Goal: Find contact information: Find contact information

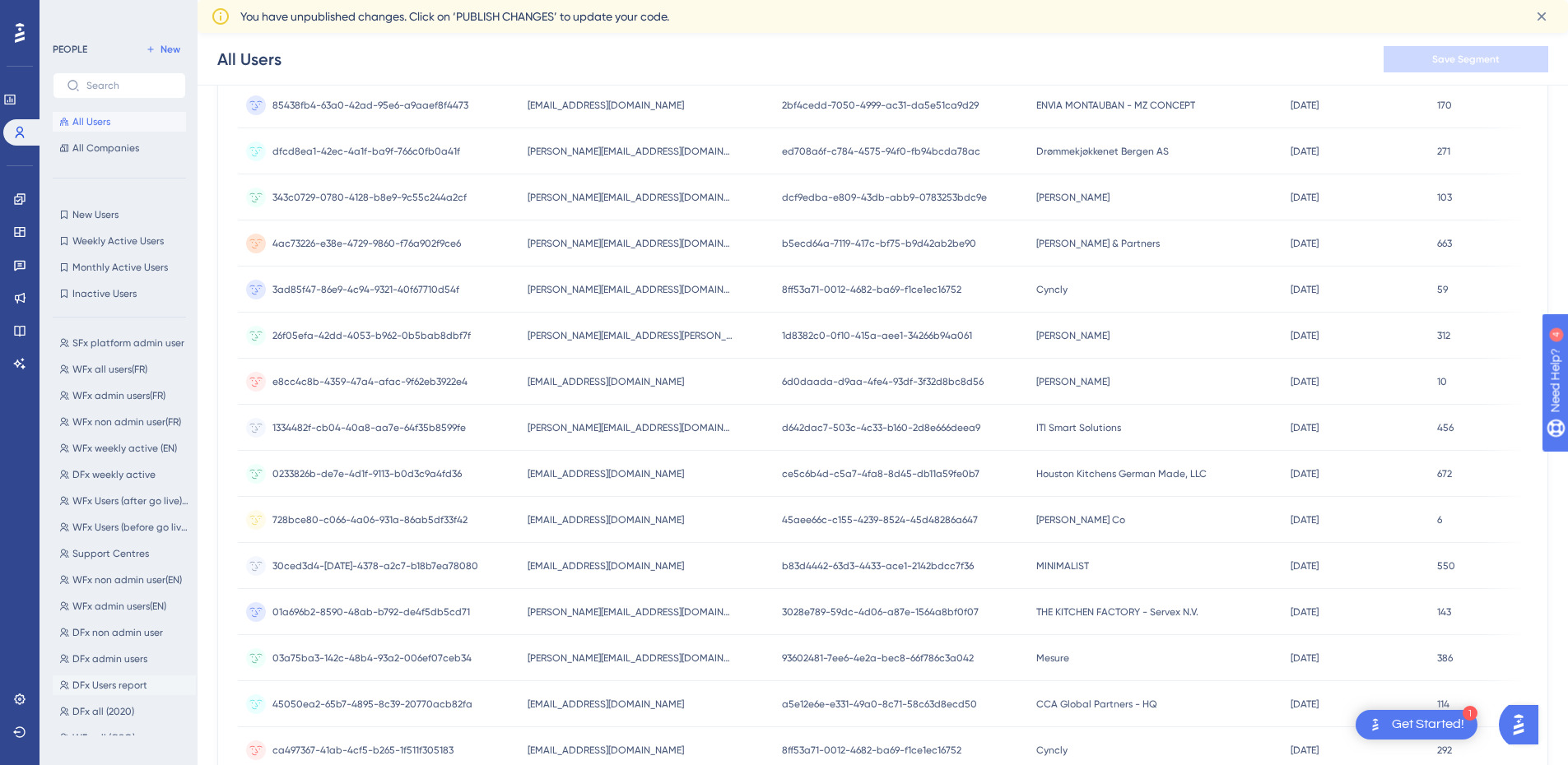
scroll to position [247, 0]
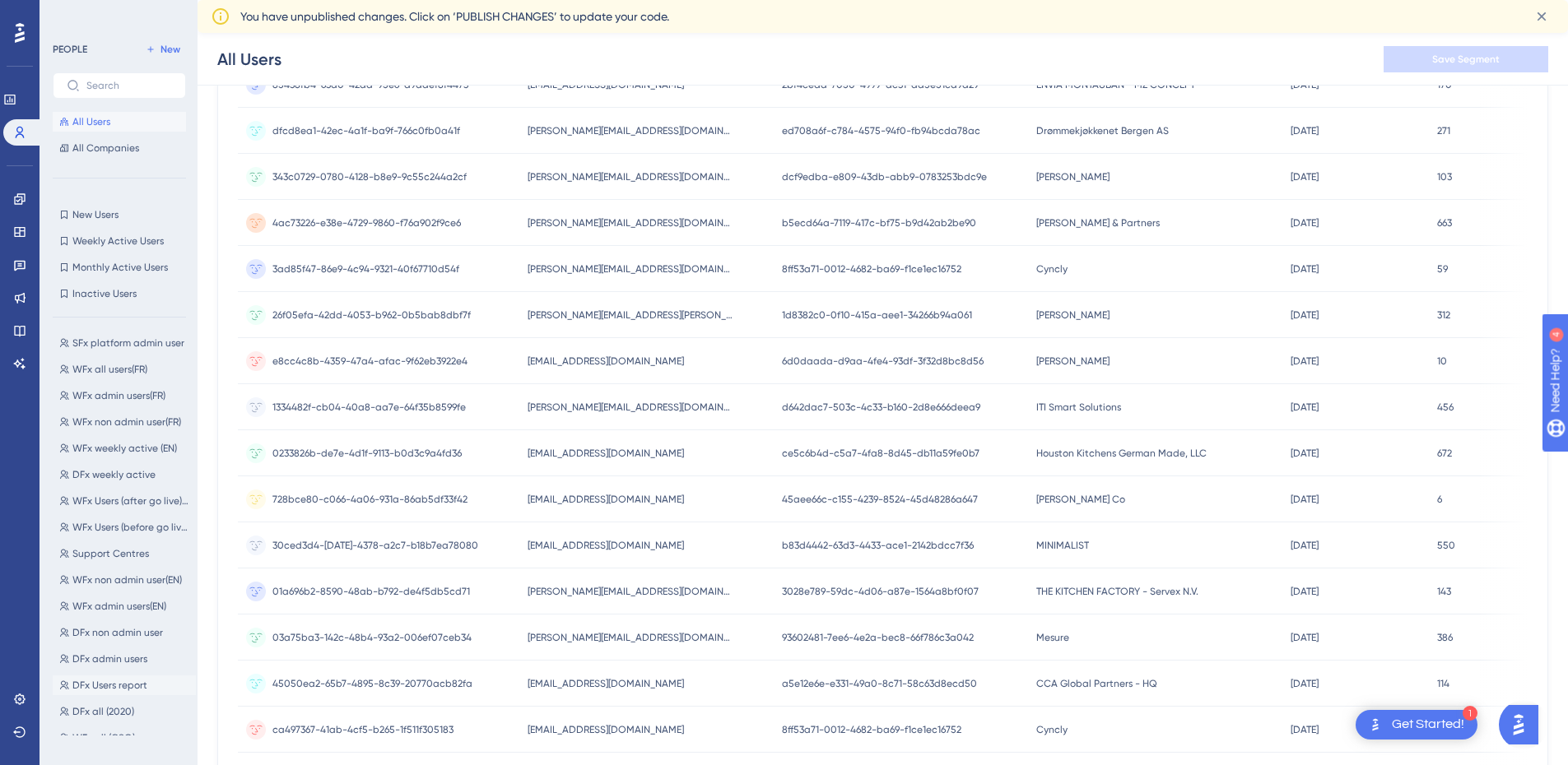
click at [140, 680] on span "DFx Users report" at bounding box center [110, 685] width 75 height 13
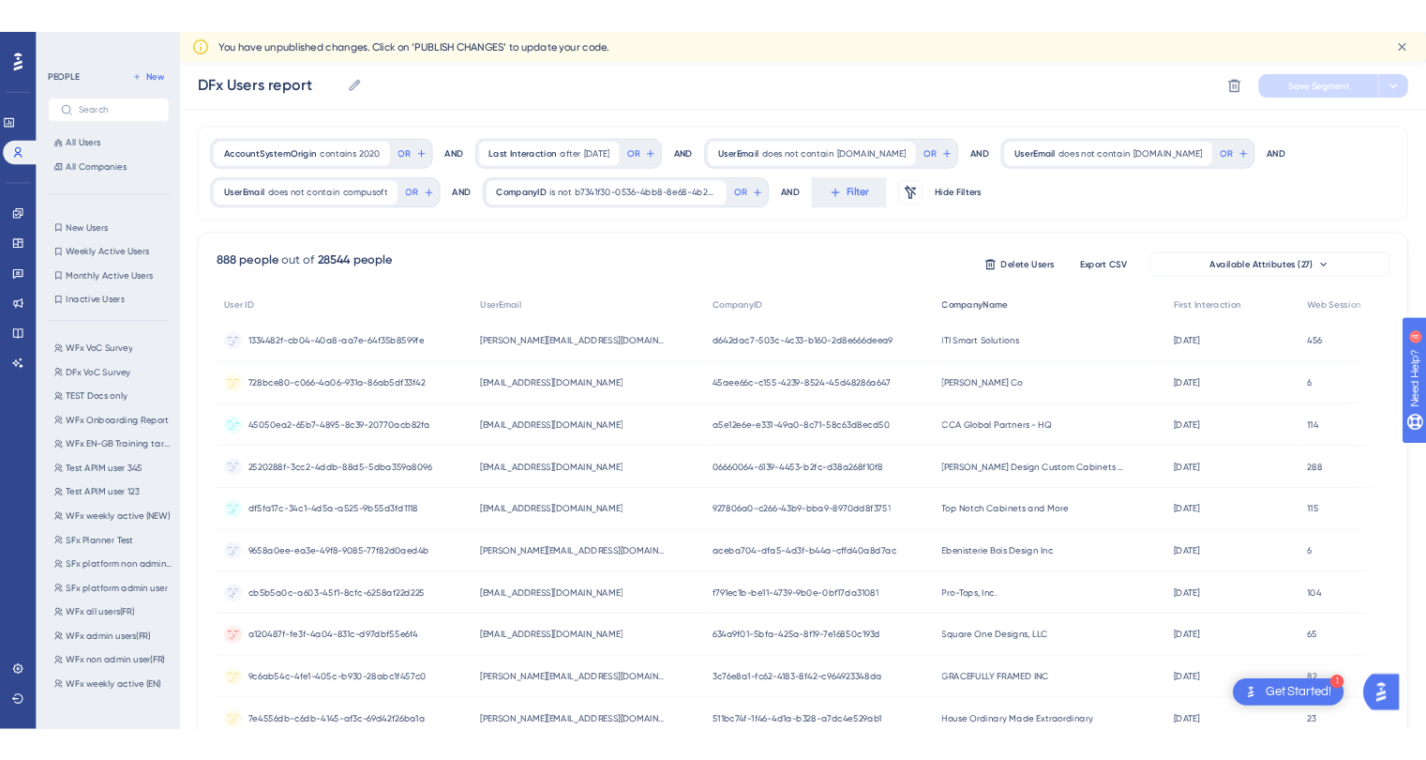
scroll to position [0, 0]
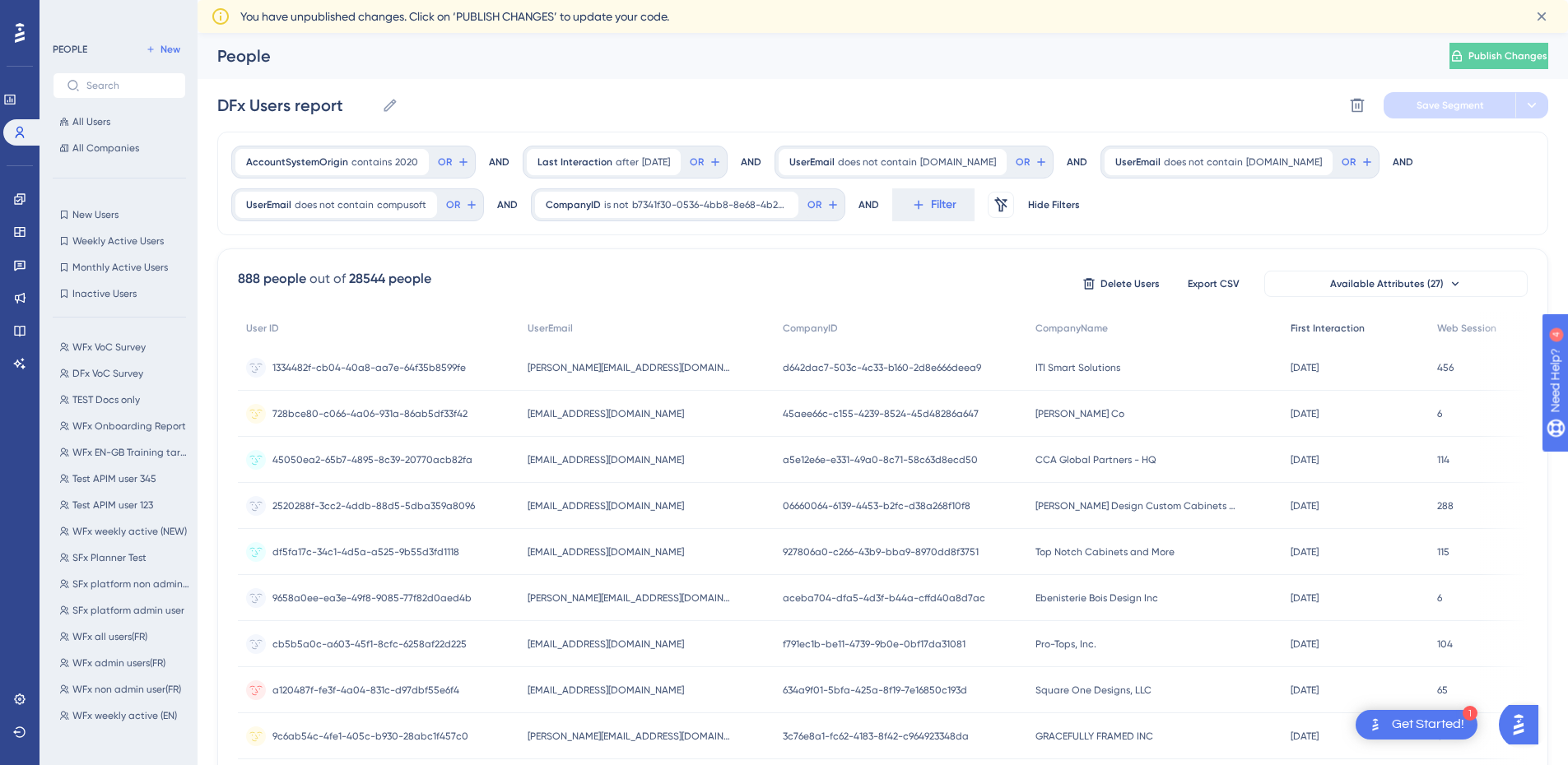
click at [1313, 321] on div "First Interaction" at bounding box center [1355, 328] width 147 height 33
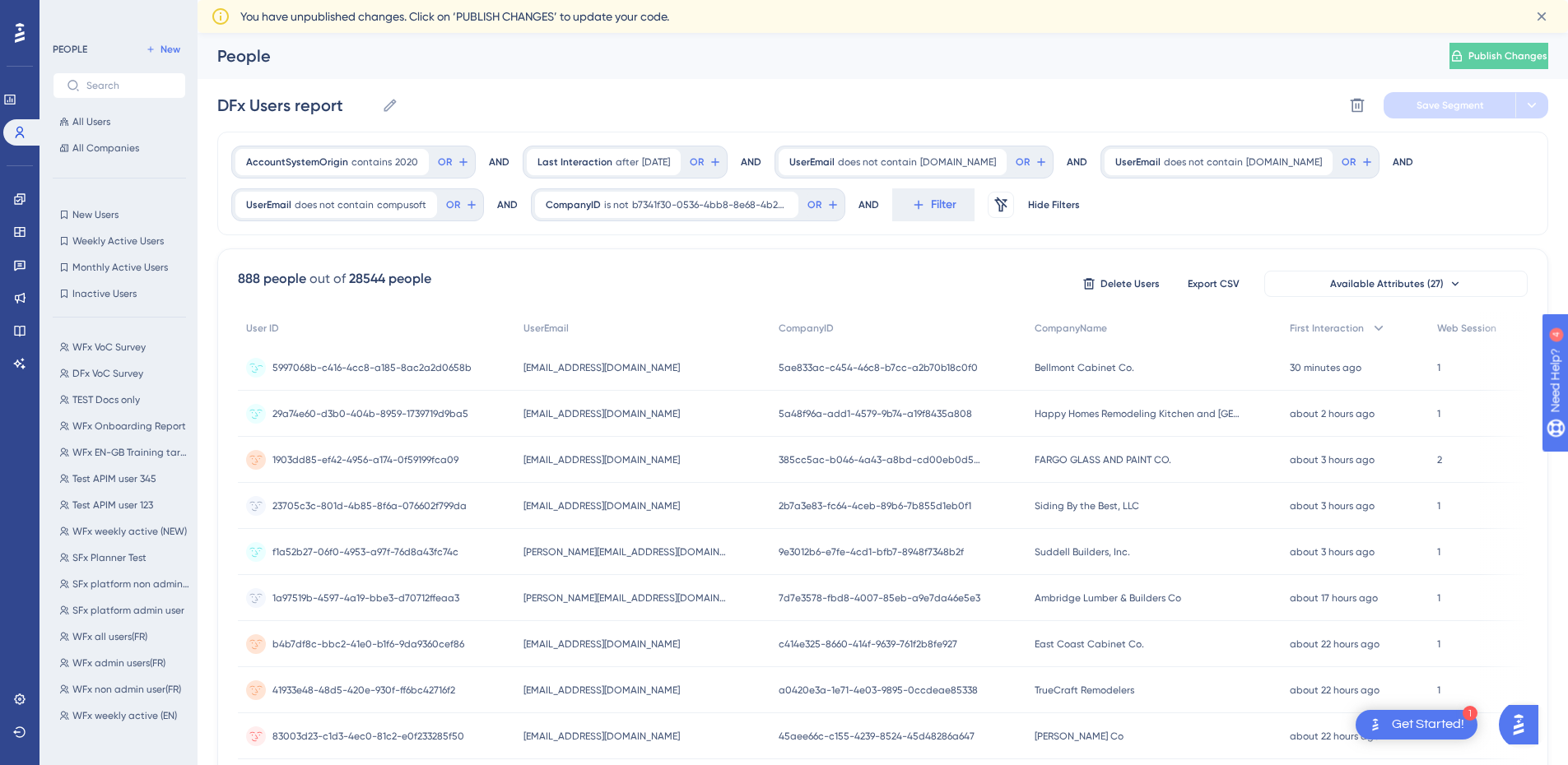
drag, startPoint x: 706, startPoint y: 371, endPoint x: 525, endPoint y: 380, distance: 181.2
click at [525, 380] on div "[EMAIL_ADDRESS][DOMAIN_NAME] [EMAIL_ADDRESS][DOMAIN_NAME]" at bounding box center [643, 368] width 256 height 46
copy span "[EMAIL_ADDRESS][DOMAIN_NAME]"
drag, startPoint x: 1233, startPoint y: 412, endPoint x: 1033, endPoint y: 418, distance: 200.1
click at [1033, 418] on div "Happy Homes Remodeling Kitchen and Bath Happy Homes Remodeling Kitchen and [GEO…" at bounding box center [1154, 413] width 256 height 46
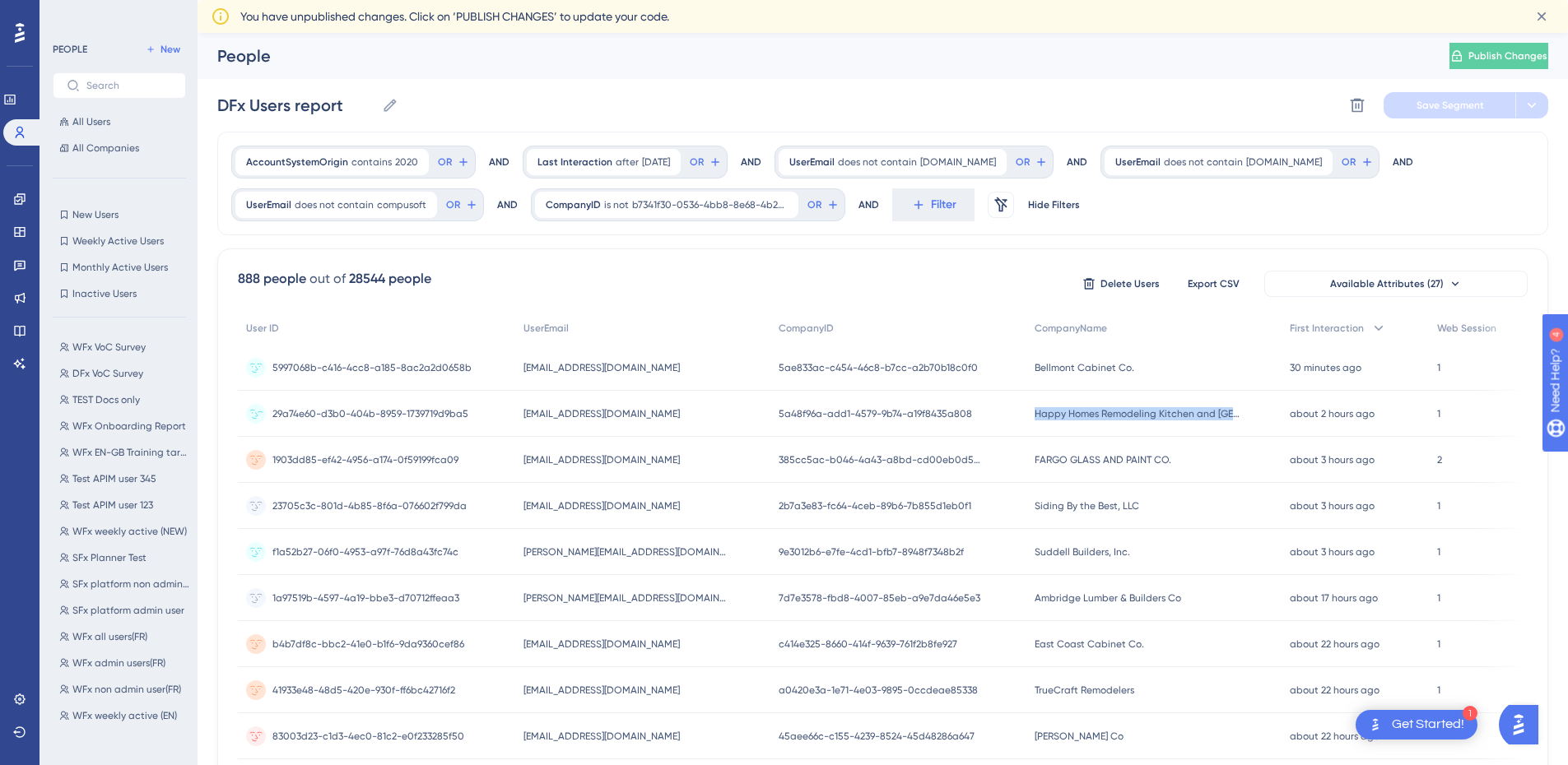
copy span "Happy Homes Remodeling Kitchen and [GEOGRAPHIC_DATA]"
drag, startPoint x: 704, startPoint y: 417, endPoint x: 517, endPoint y: 413, distance: 187.0
click at [517, 413] on div "[EMAIL_ADDRESS][DOMAIN_NAME] [EMAIL_ADDRESS][DOMAIN_NAME]" at bounding box center [643, 413] width 256 height 46
copy span "[EMAIL_ADDRESS][DOMAIN_NAME]"
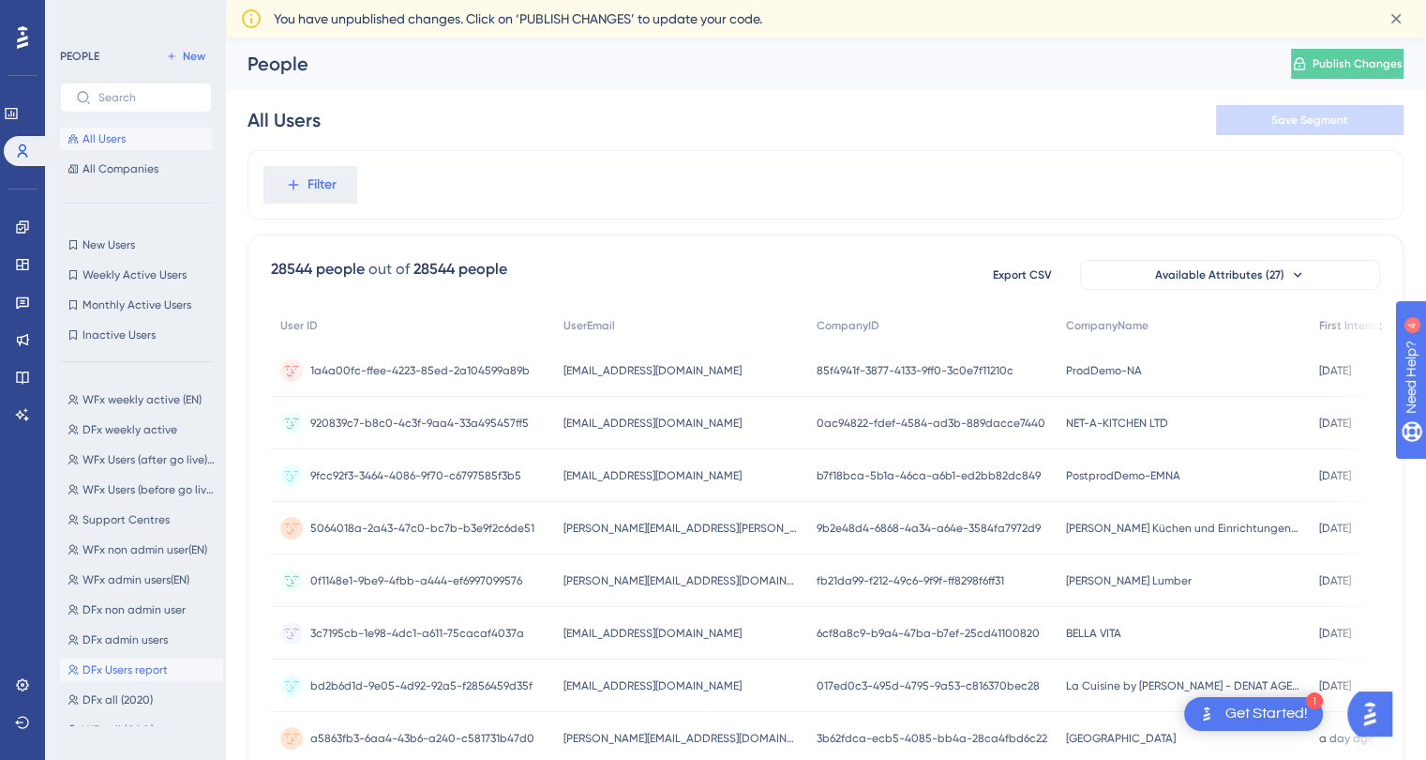
click at [139, 669] on span "DFx Users report" at bounding box center [125, 669] width 85 height 15
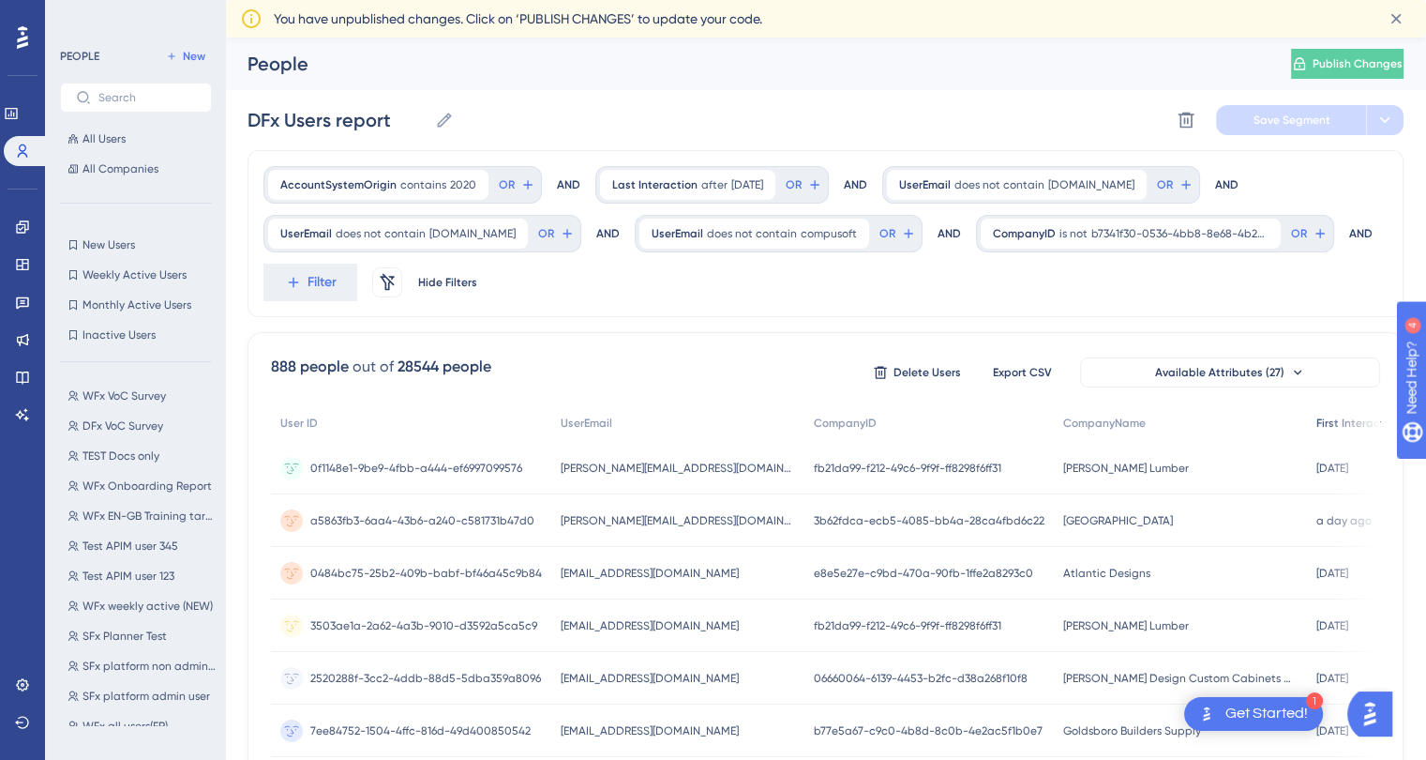
click at [1317, 423] on span "First Interaction" at bounding box center [1359, 422] width 84 height 15
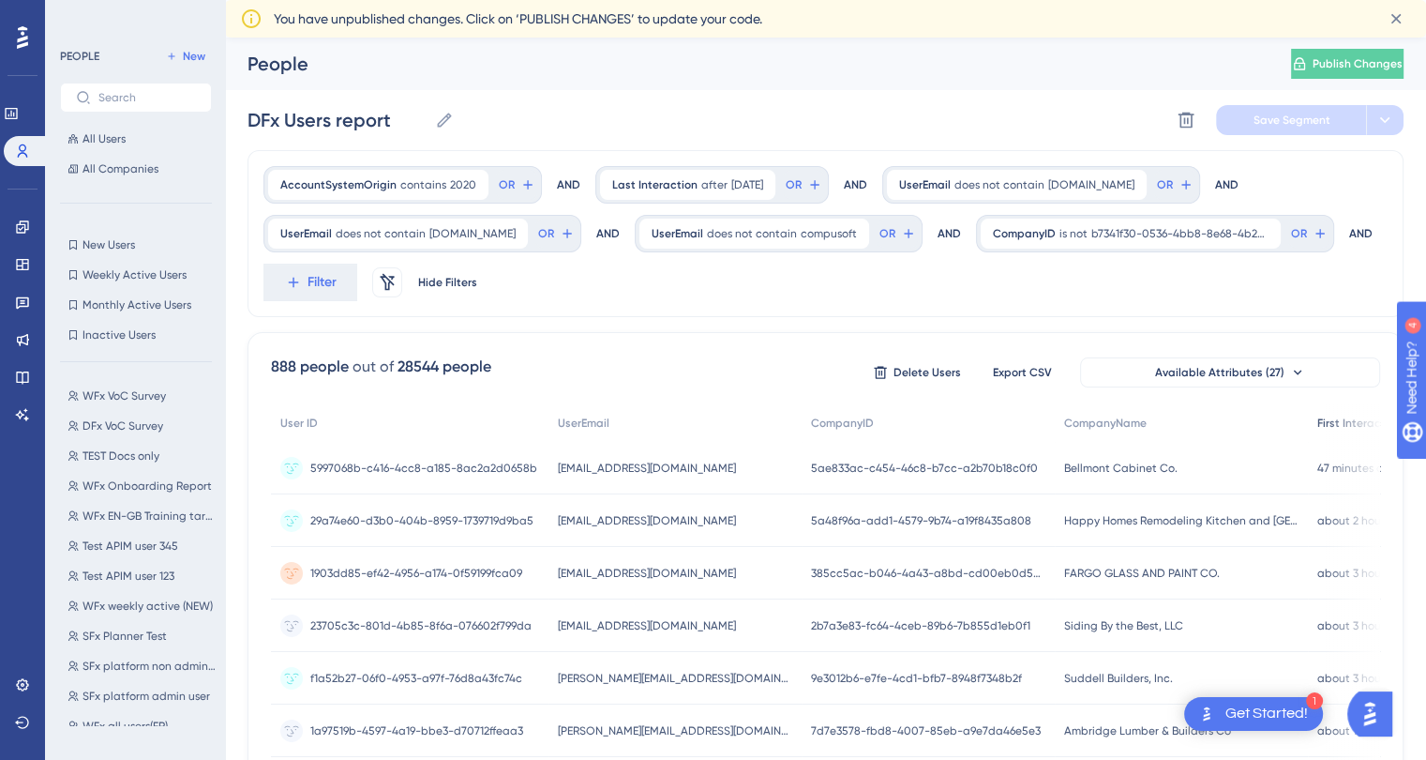
click at [1318, 429] on span "First Interaction" at bounding box center [1360, 422] width 84 height 15
